Goal: Find specific page/section: Find specific page/section

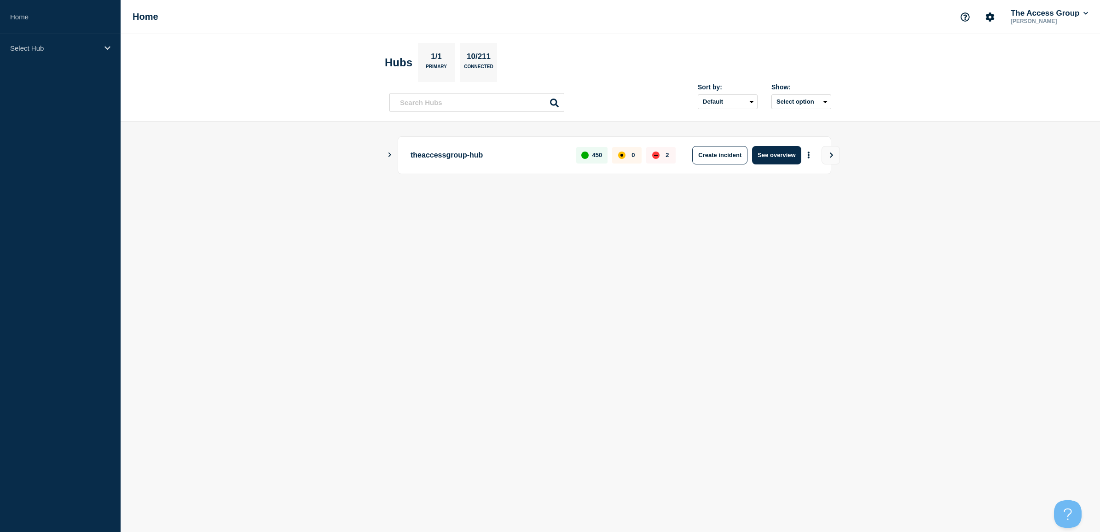
click at [390, 157] on icon "Show Connected Hubs" at bounding box center [390, 154] width 3 height 5
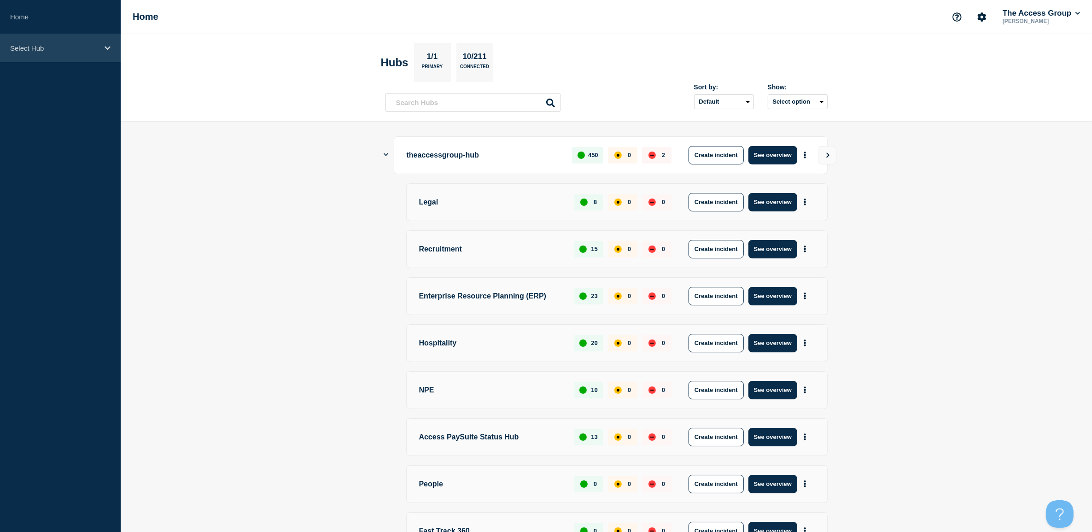
click at [43, 44] on p "Select Hub" at bounding box center [54, 48] width 88 height 8
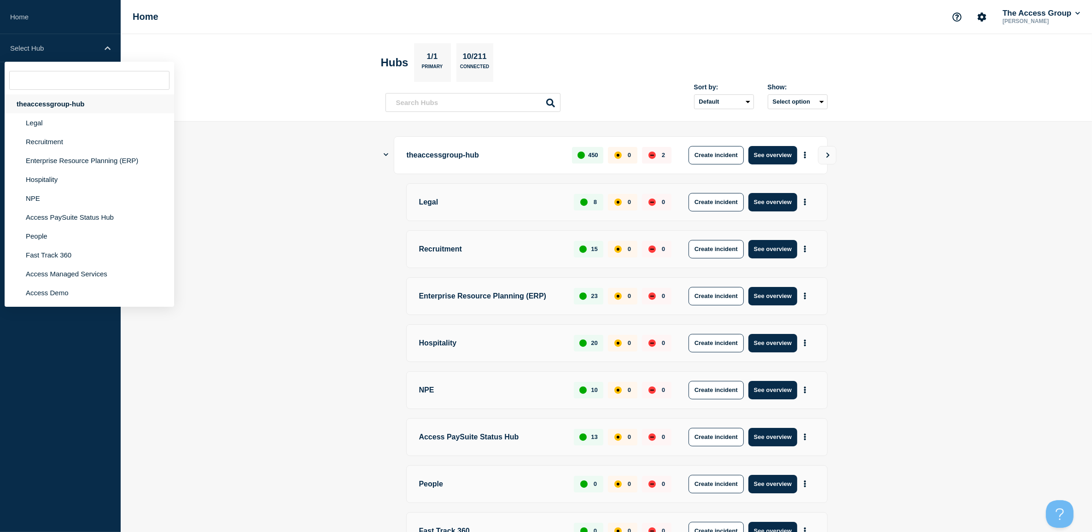
click at [52, 106] on div "theaccessgroup-hub" at bounding box center [89, 103] width 169 height 19
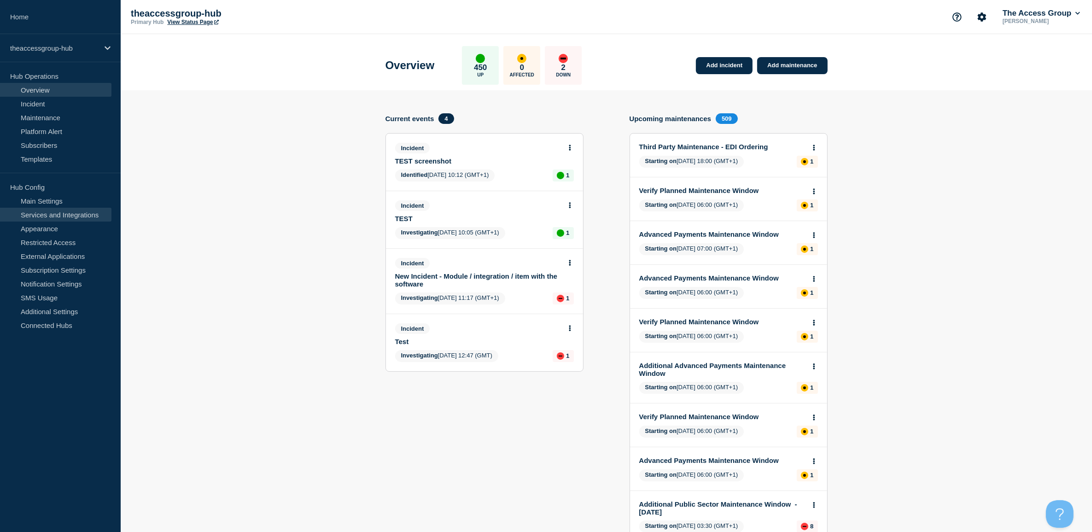
click at [55, 210] on link "Services and Integrations" at bounding box center [55, 215] width 111 height 14
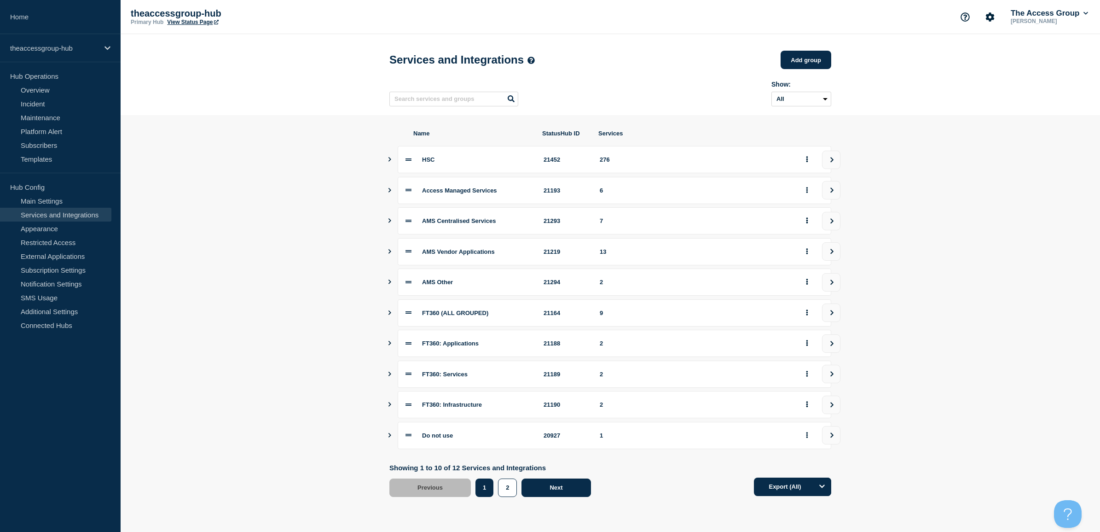
click at [547, 496] on button "Next" at bounding box center [556, 487] width 69 height 18
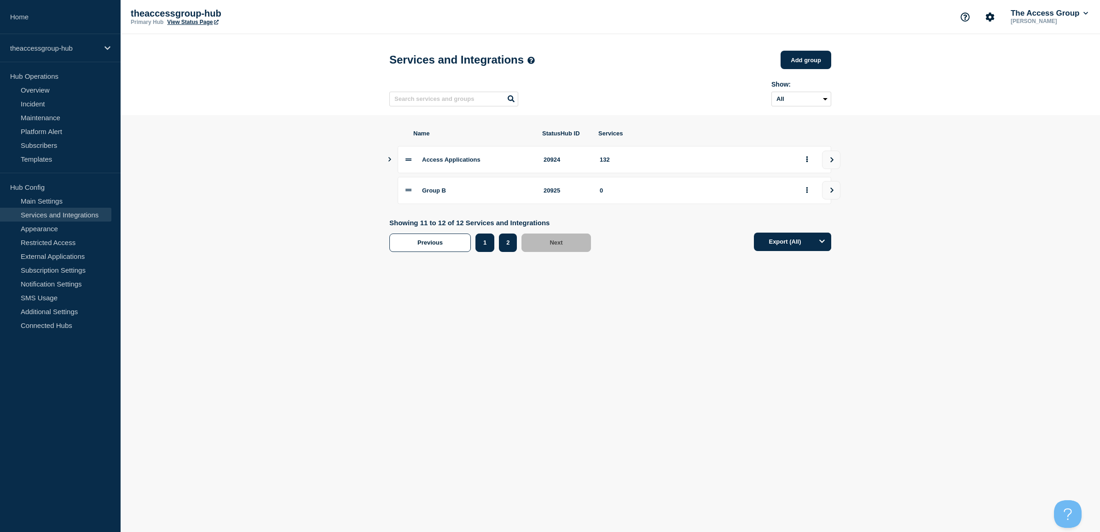
click at [483, 247] on button "1" at bounding box center [485, 242] width 19 height 18
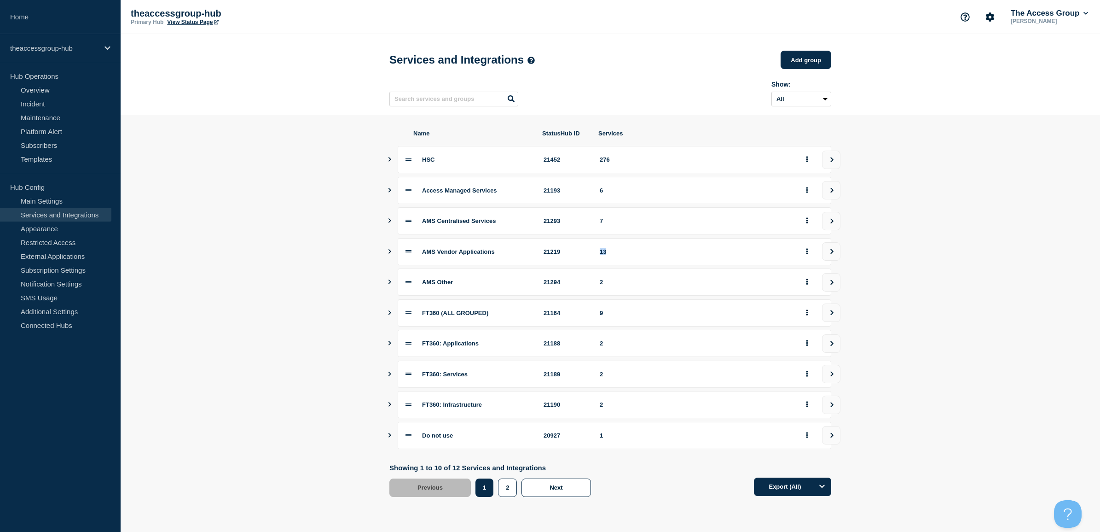
drag, startPoint x: 608, startPoint y: 255, endPoint x: 599, endPoint y: 255, distance: 9.2
click at [599, 255] on div "AMS Vendor Applications 21219 13" at bounding box center [615, 251] width 434 height 27
drag, startPoint x: 599, startPoint y: 255, endPoint x: 601, endPoint y: 228, distance: 26.8
click at [601, 224] on div "7" at bounding box center [695, 220] width 191 height 7
drag, startPoint x: 603, startPoint y: 224, endPoint x: 597, endPoint y: 224, distance: 6.4
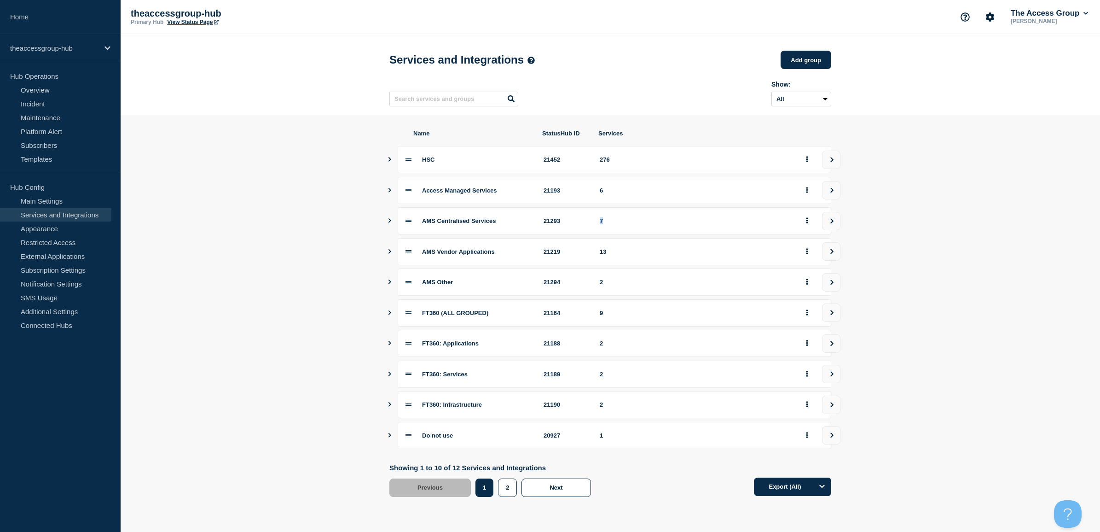
click at [597, 224] on div "AMS Centralised Services 21293 7" at bounding box center [615, 220] width 434 height 27
copy div "7"
drag, startPoint x: 604, startPoint y: 194, endPoint x: 599, endPoint y: 194, distance: 5.1
click at [599, 194] on div "Access Managed Services 21193 6" at bounding box center [615, 190] width 434 height 27
drag, startPoint x: 599, startPoint y: 194, endPoint x: 594, endPoint y: 164, distance: 29.9
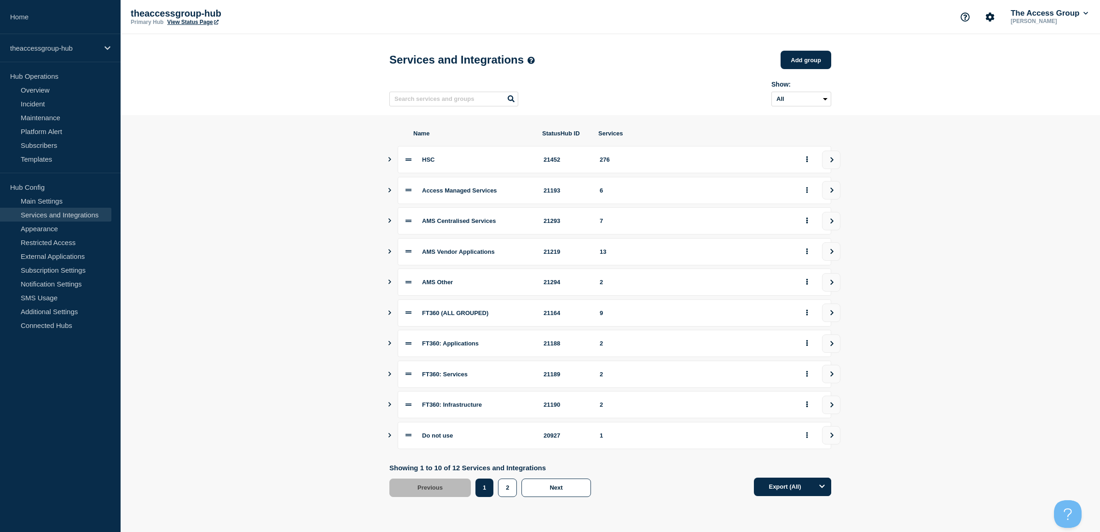
click at [594, 164] on div "HSC 21452 276" at bounding box center [615, 159] width 434 height 27
